Goal: Transaction & Acquisition: Purchase product/service

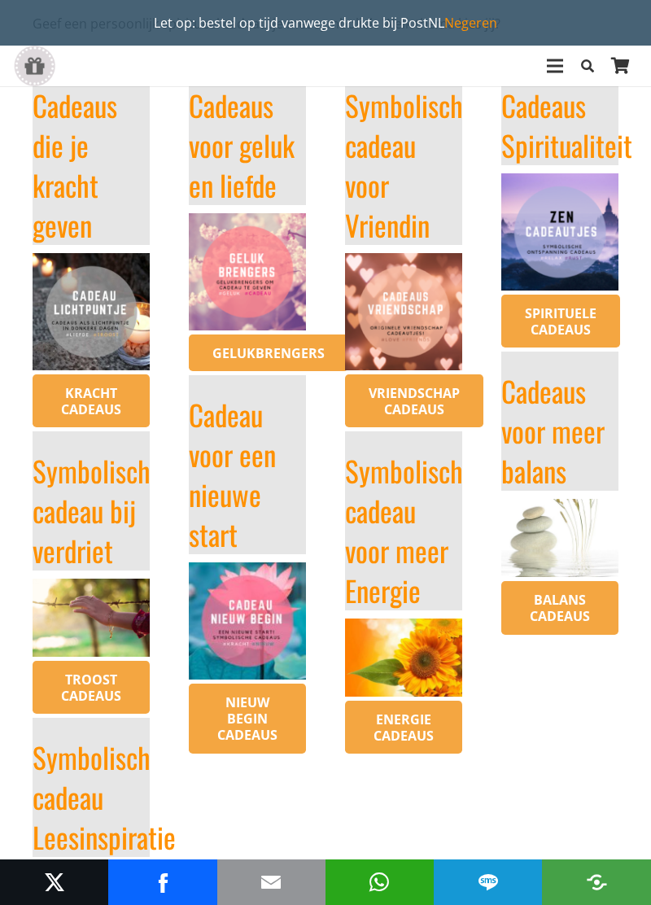
scroll to position [456, 0]
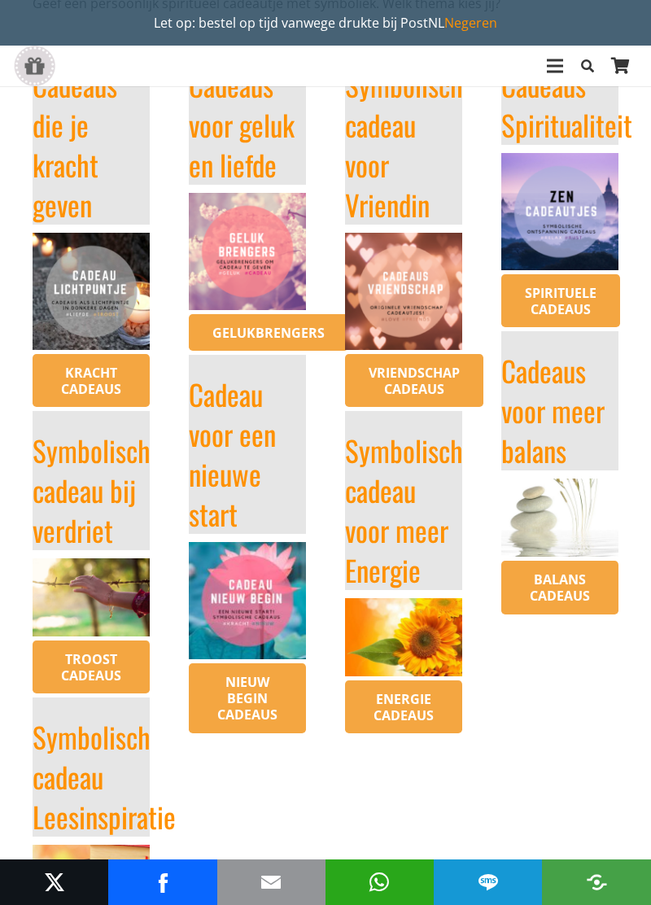
click at [99, 358] on link "Kracht cadeaus" at bounding box center [91, 381] width 117 height 54
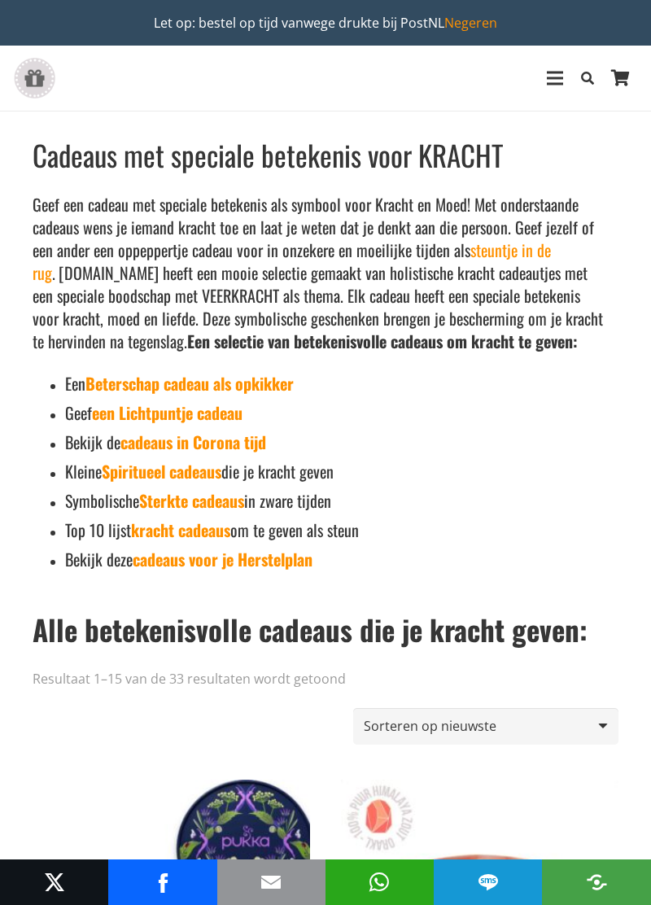
click at [233, 425] on link "een Lichtpuntje cadeau" at bounding box center [167, 412] width 150 height 24
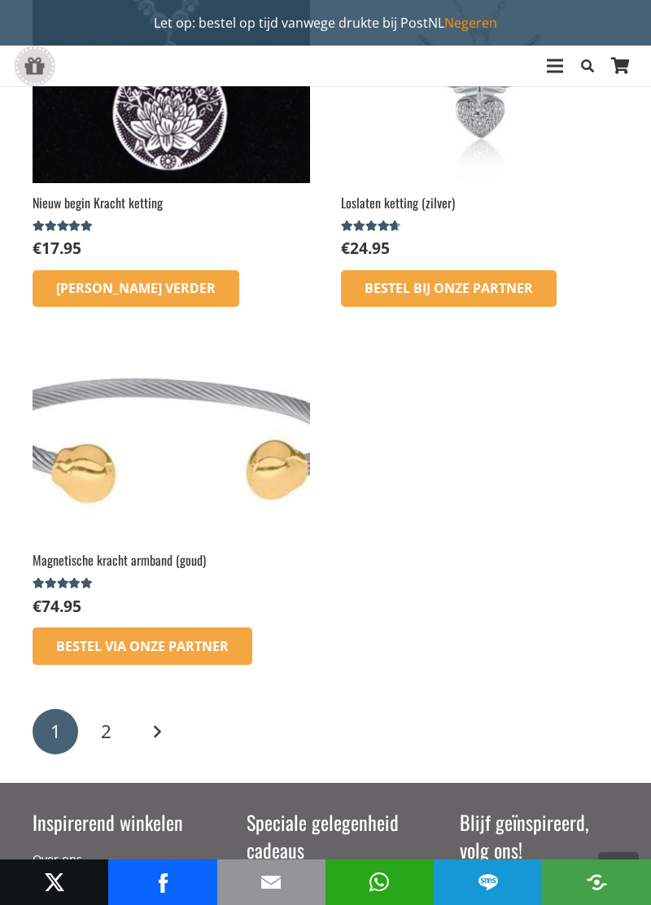
scroll to position [3186, 0]
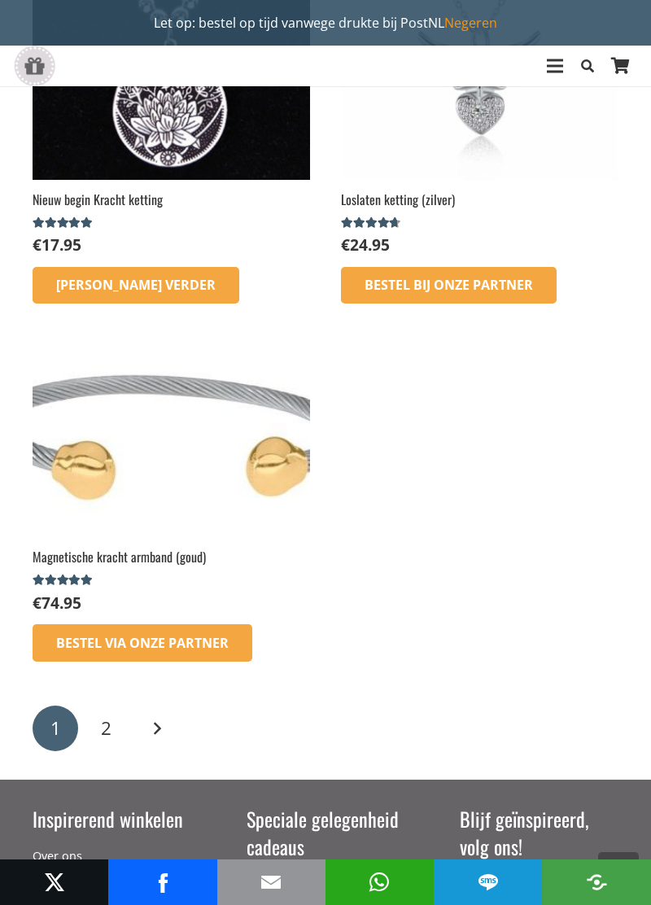
click at [112, 733] on link "2" at bounding box center [106, 728] width 46 height 46
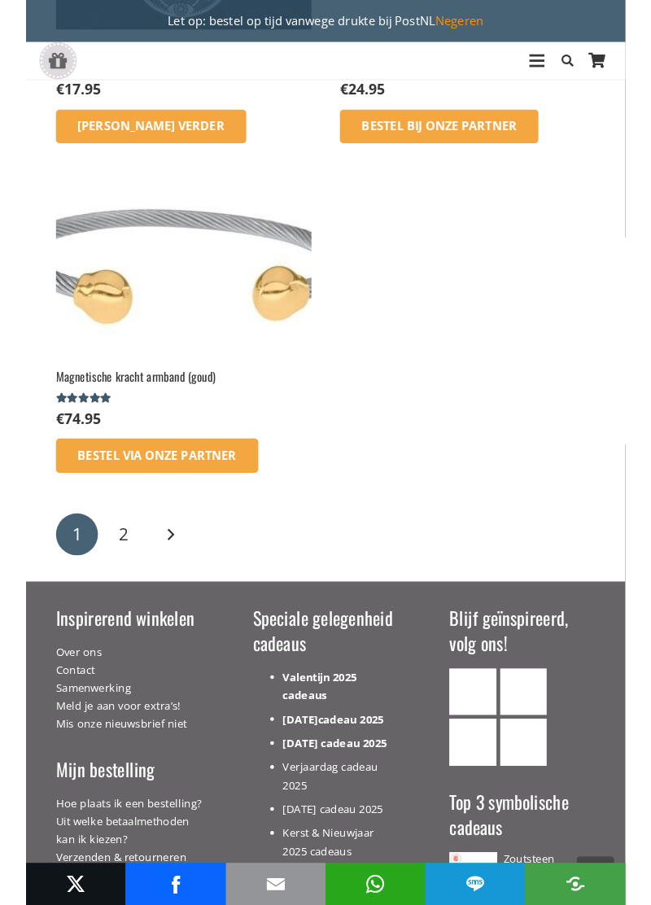
scroll to position [3342, 0]
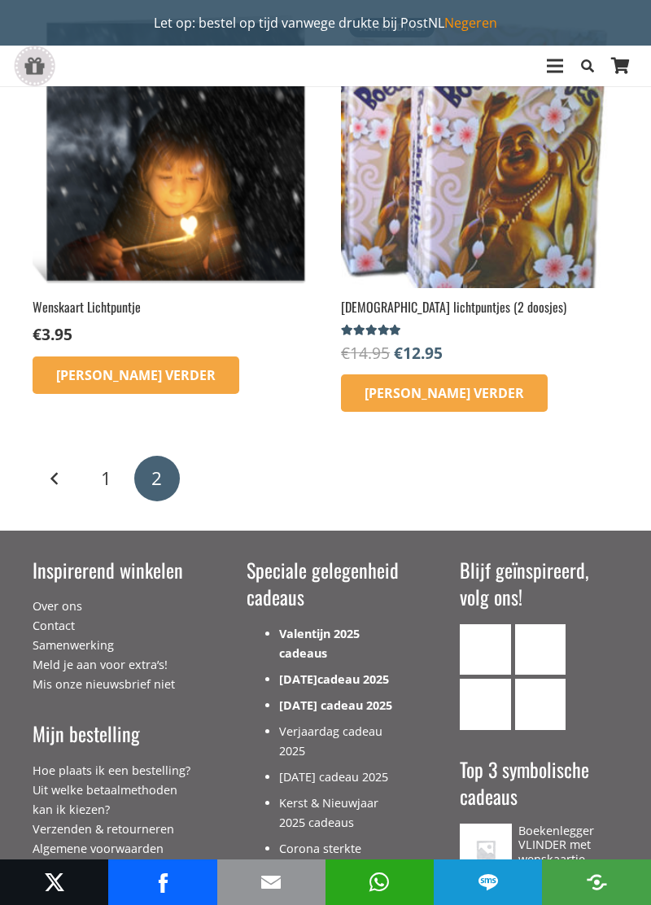
scroll to position [281, 0]
